Goal: Task Accomplishment & Management: Manage account settings

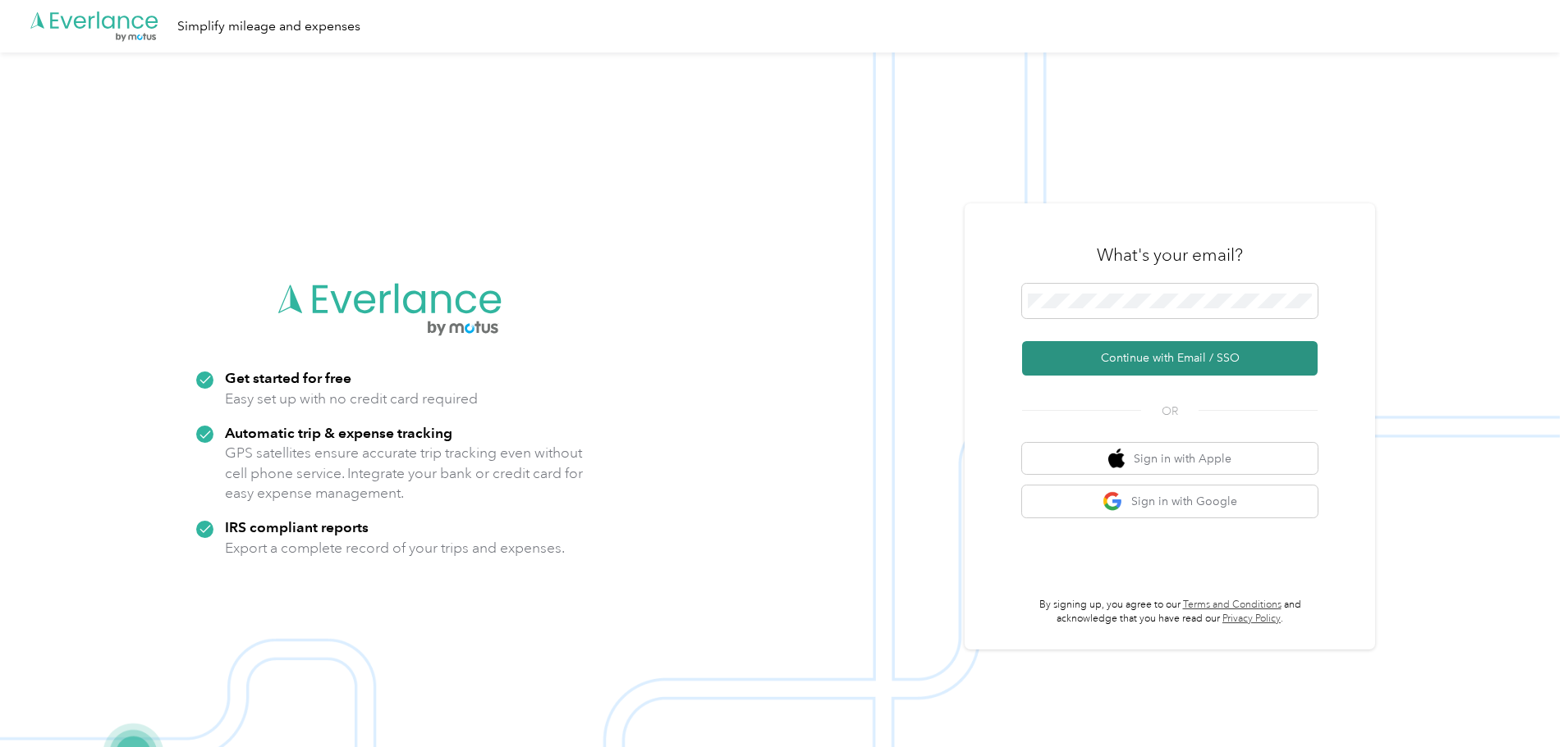
click at [1191, 352] on button "Continue with Email / SSO" at bounding box center [1170, 358] width 295 height 34
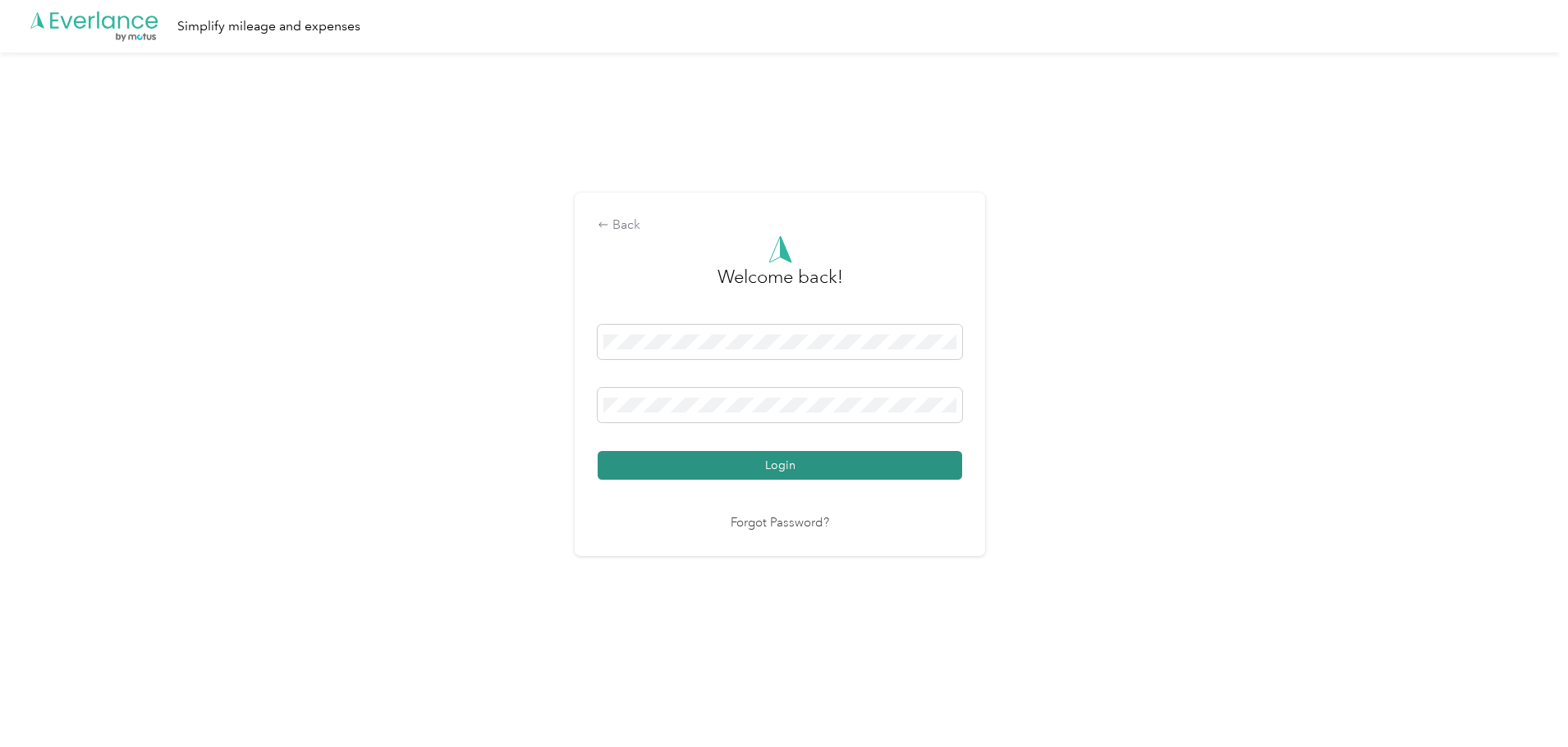
click at [755, 464] on button "Login" at bounding box center [780, 465] width 365 height 29
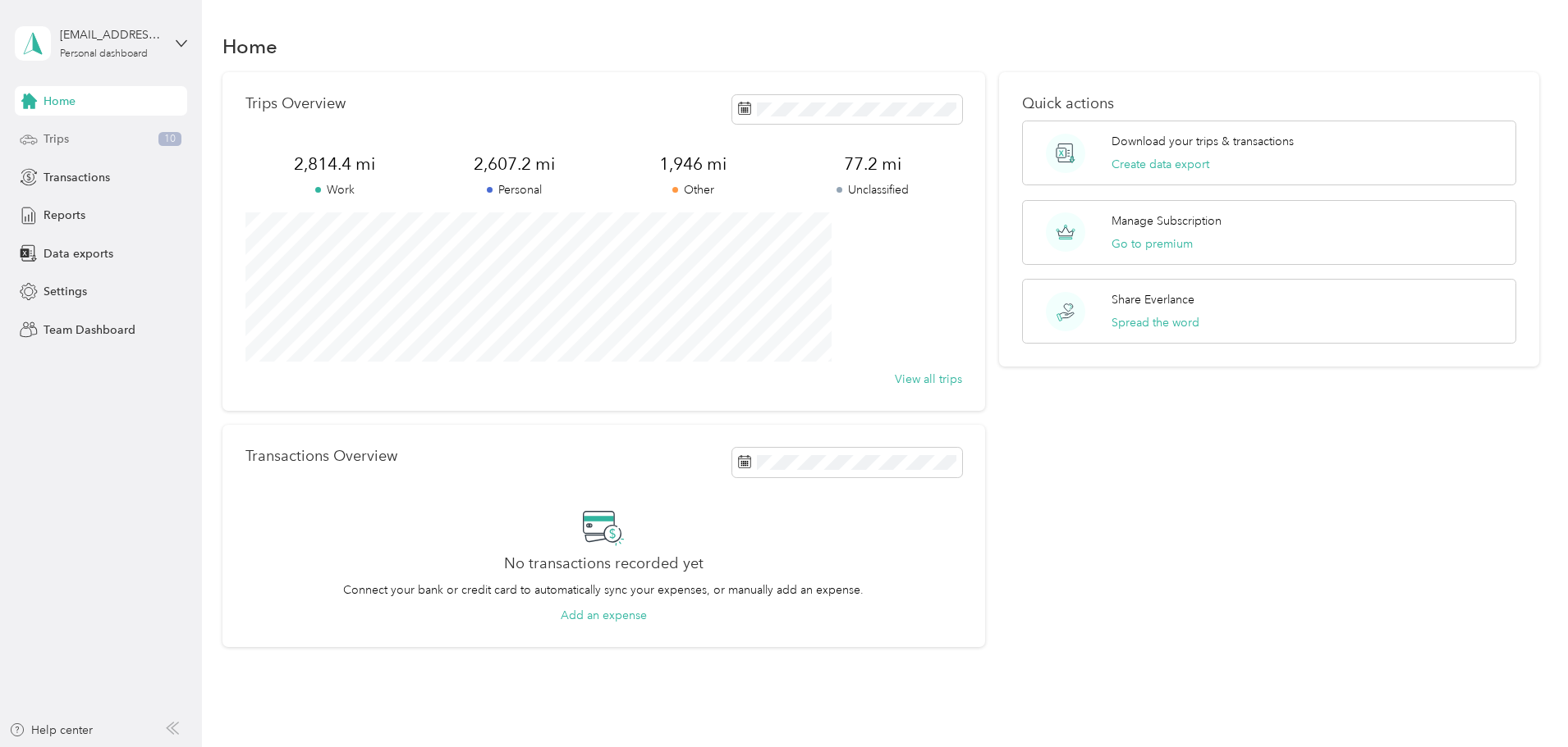
click at [75, 137] on div "Trips 10" at bounding box center [101, 140] width 173 height 30
